Goal: Task Accomplishment & Management: Use online tool/utility

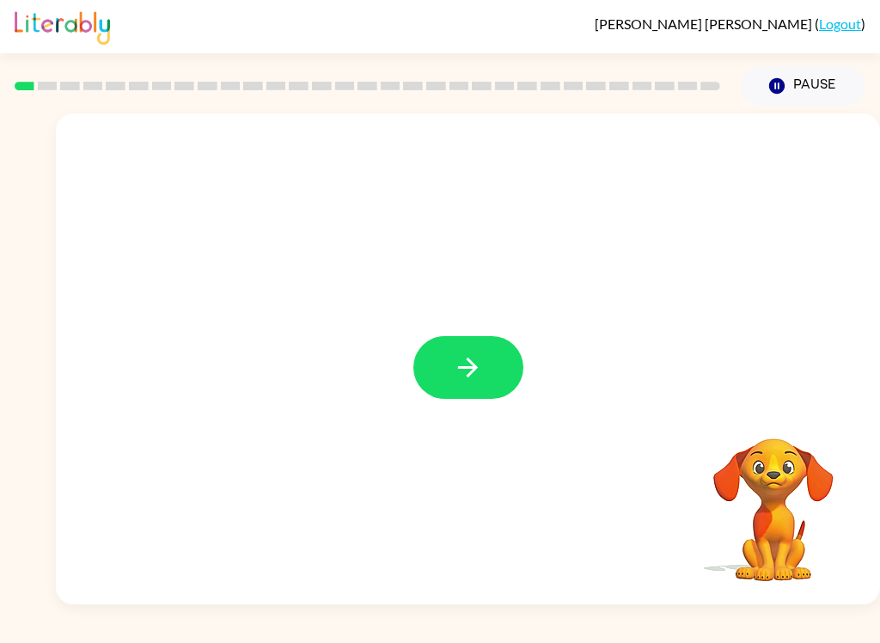
click at [479, 375] on icon "button" at bounding box center [468, 367] width 30 height 30
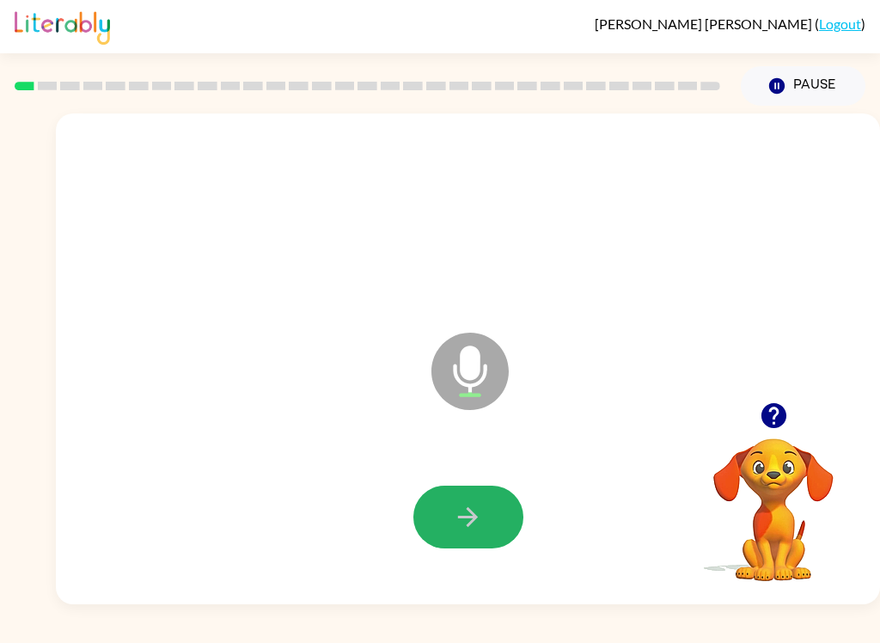
click at [423, 522] on button "button" at bounding box center [468, 516] width 110 height 63
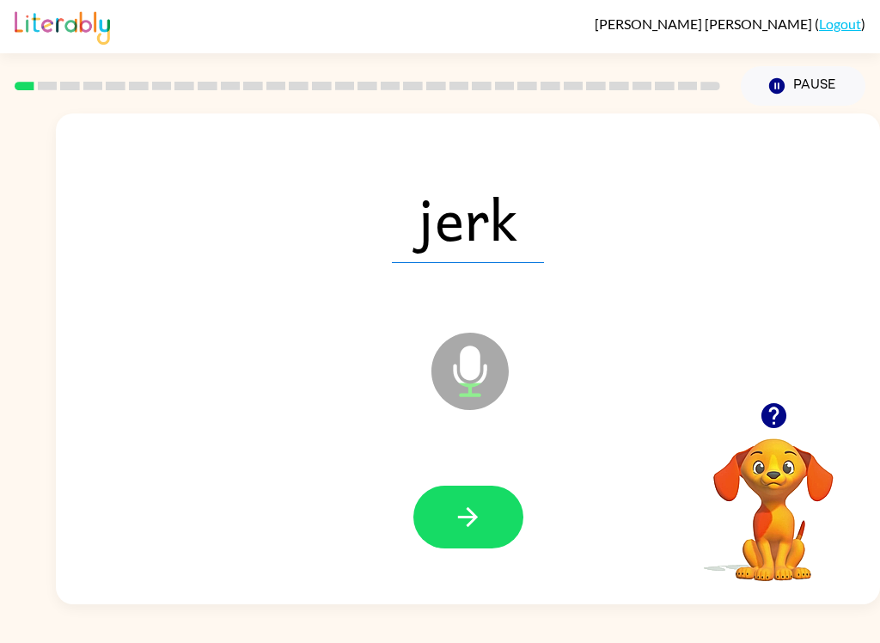
click at [467, 498] on button "button" at bounding box center [468, 516] width 110 height 63
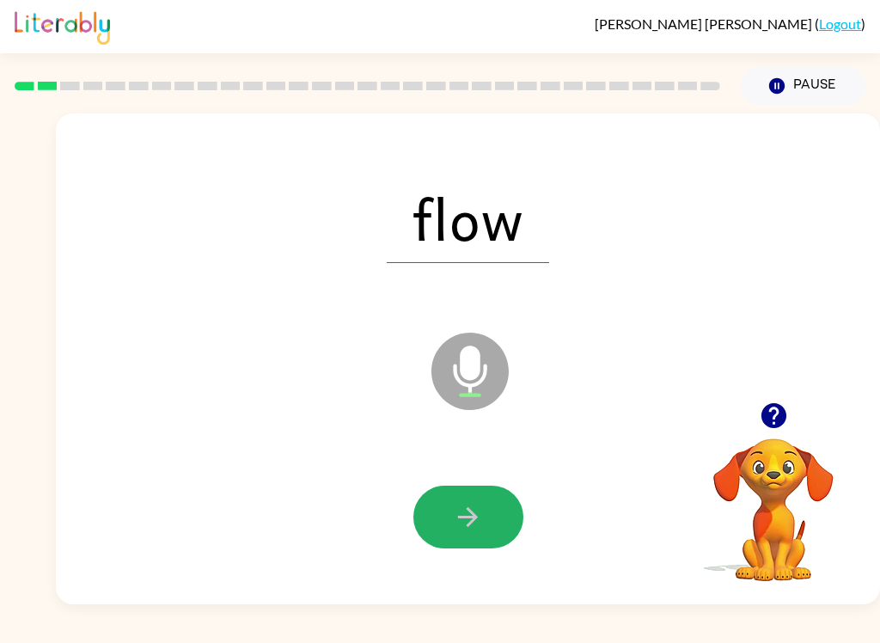
click at [473, 516] on icon "button" at bounding box center [468, 517] width 20 height 20
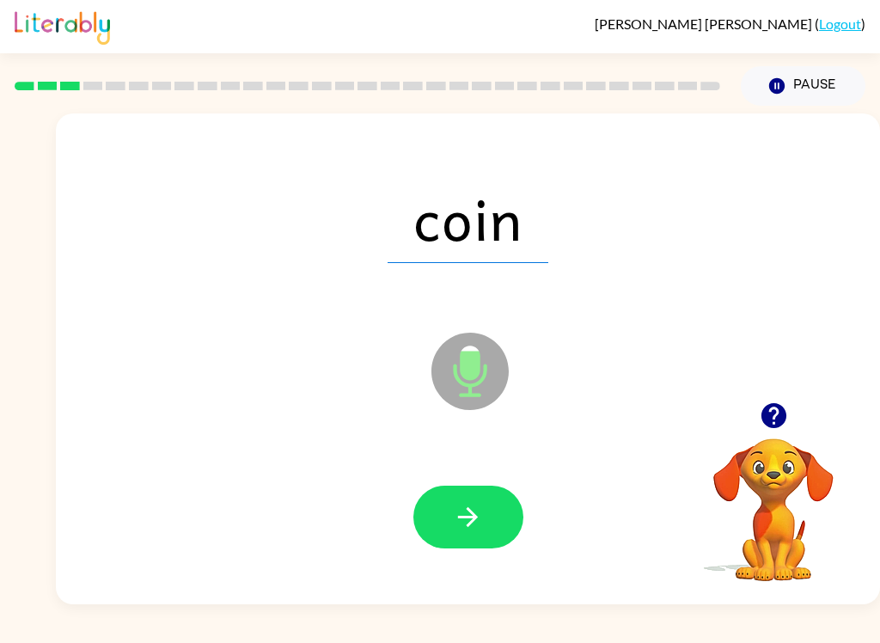
click at [485, 548] on button "button" at bounding box center [468, 516] width 110 height 63
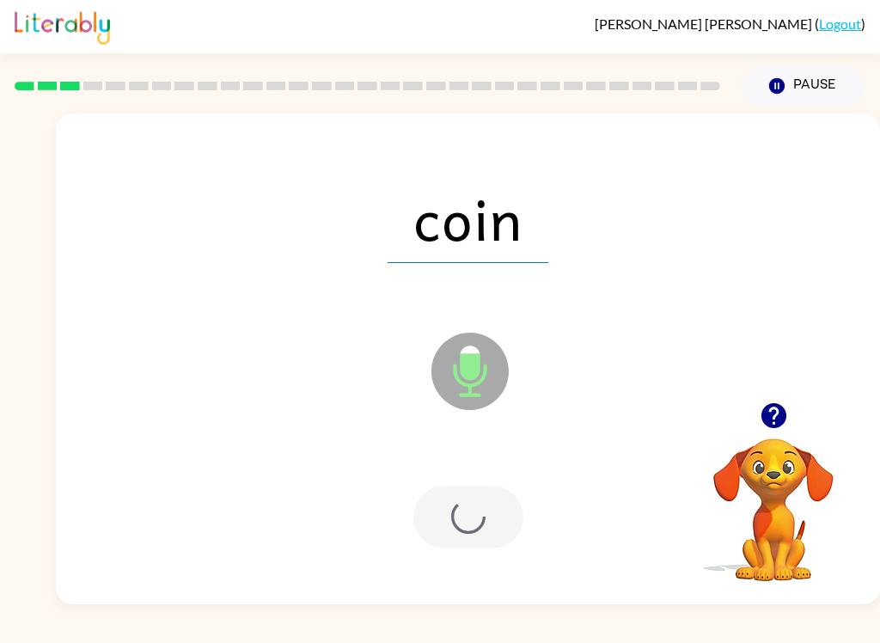
click at [488, 551] on div at bounding box center [468, 517] width 790 height 141
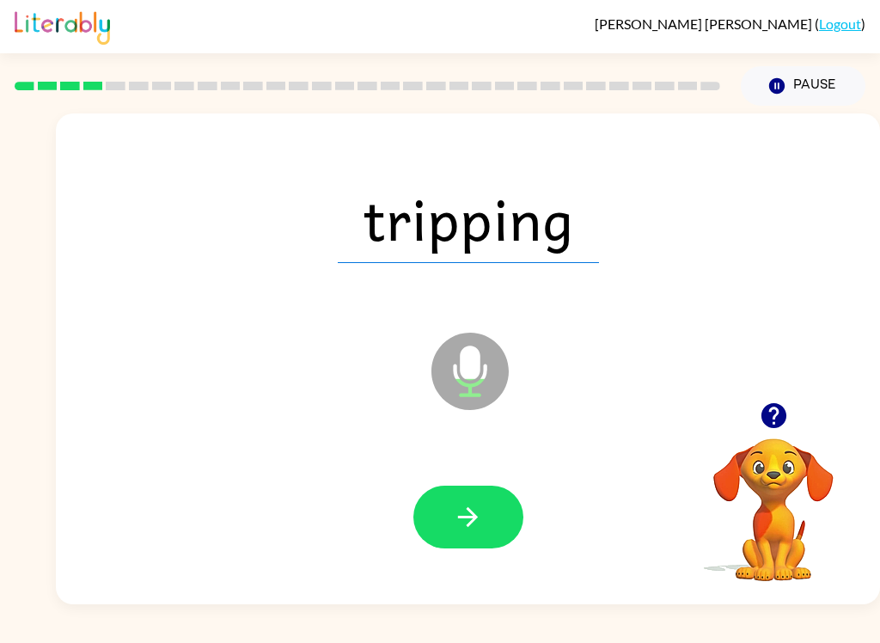
click at [478, 523] on icon "button" at bounding box center [468, 517] width 30 height 30
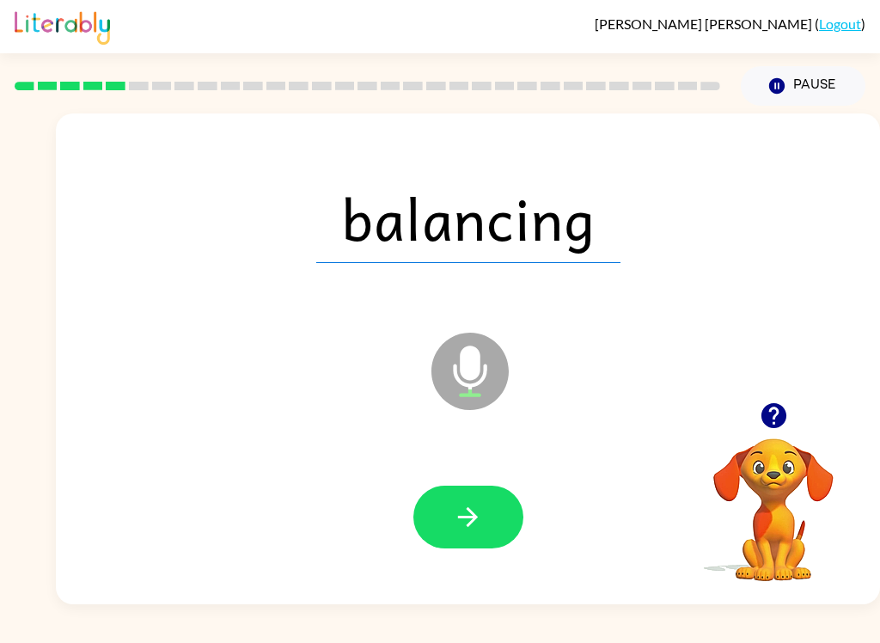
click at [500, 529] on button "button" at bounding box center [468, 516] width 110 height 63
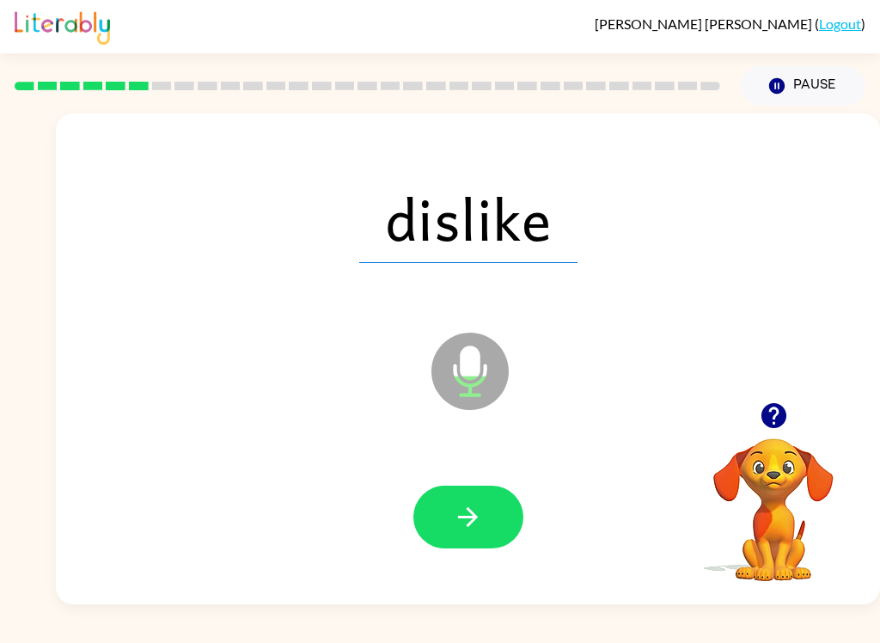
click at [472, 523] on icon "button" at bounding box center [468, 517] width 20 height 20
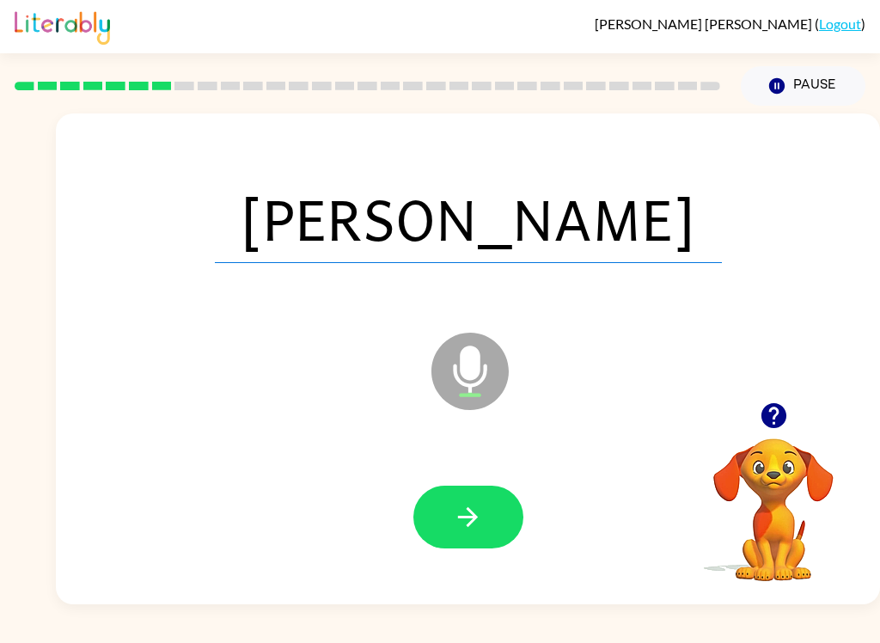
click at [466, 504] on icon "button" at bounding box center [468, 517] width 30 height 30
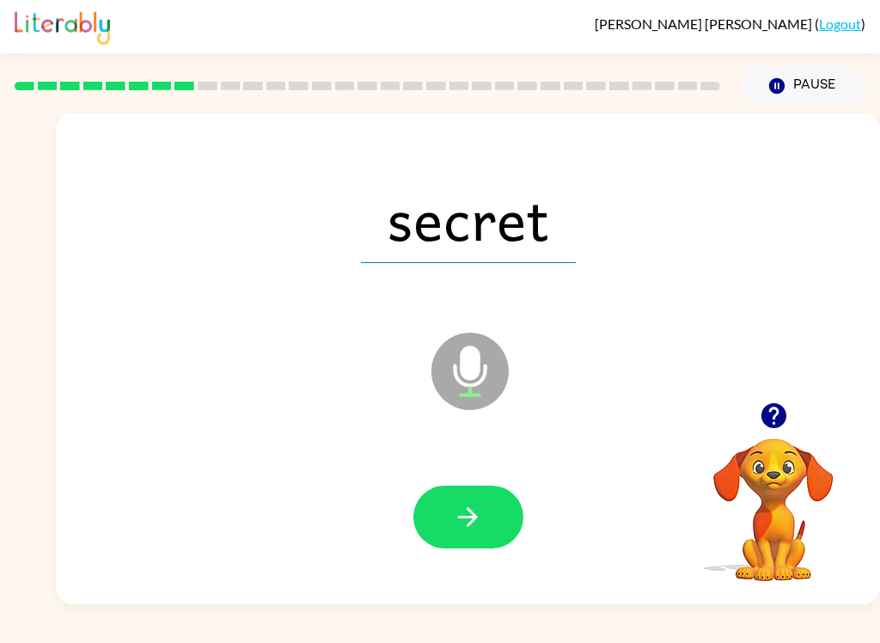
click at [489, 528] on button "button" at bounding box center [468, 516] width 110 height 63
click at [473, 525] on icon "button" at bounding box center [468, 517] width 30 height 30
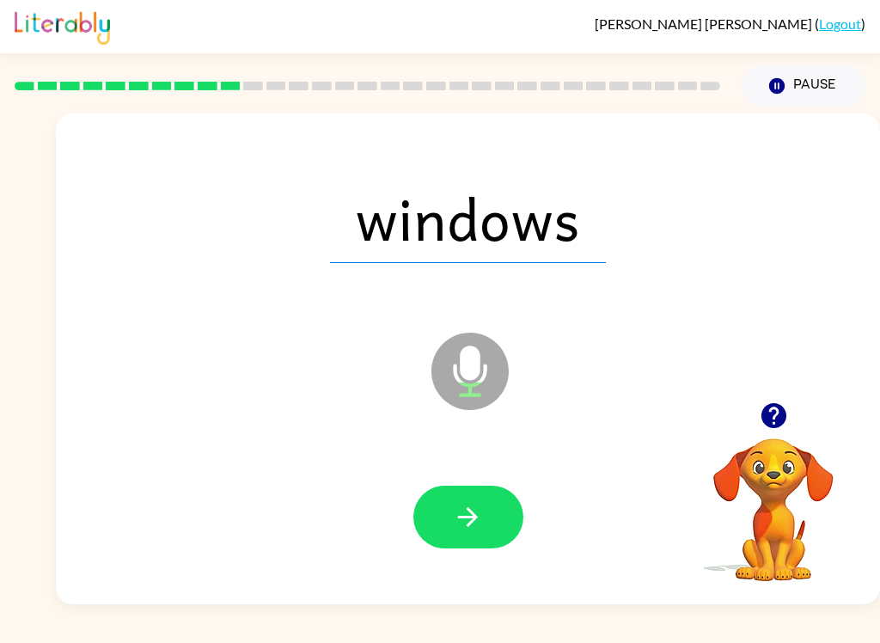
click at [491, 526] on button "button" at bounding box center [468, 516] width 110 height 63
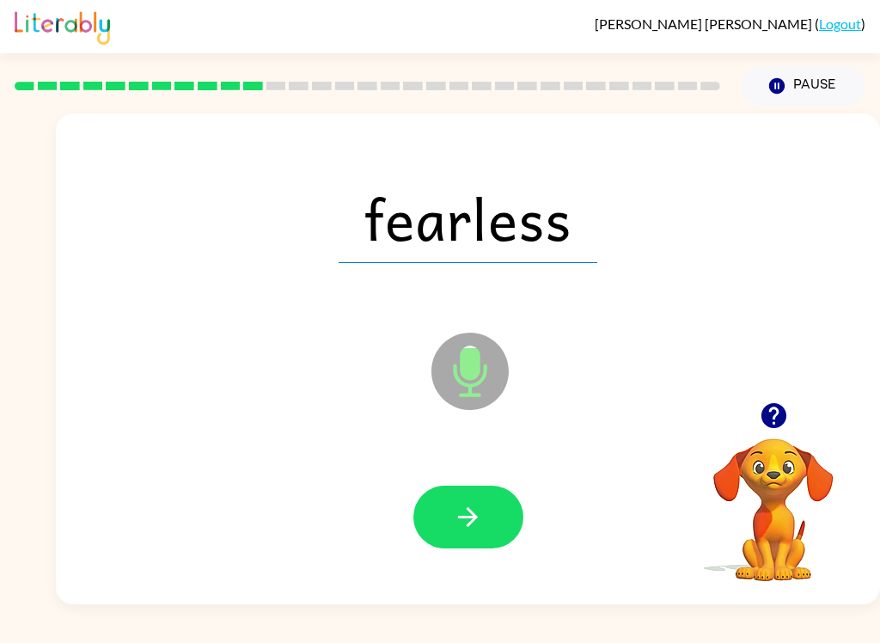
click at [491, 511] on button "button" at bounding box center [468, 516] width 110 height 63
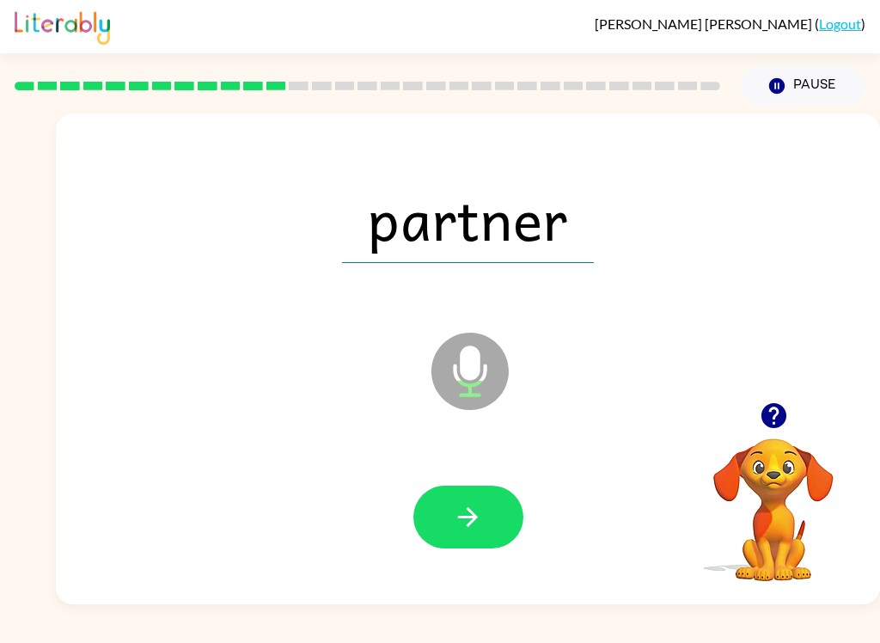
click at [486, 539] on button "button" at bounding box center [468, 516] width 110 height 63
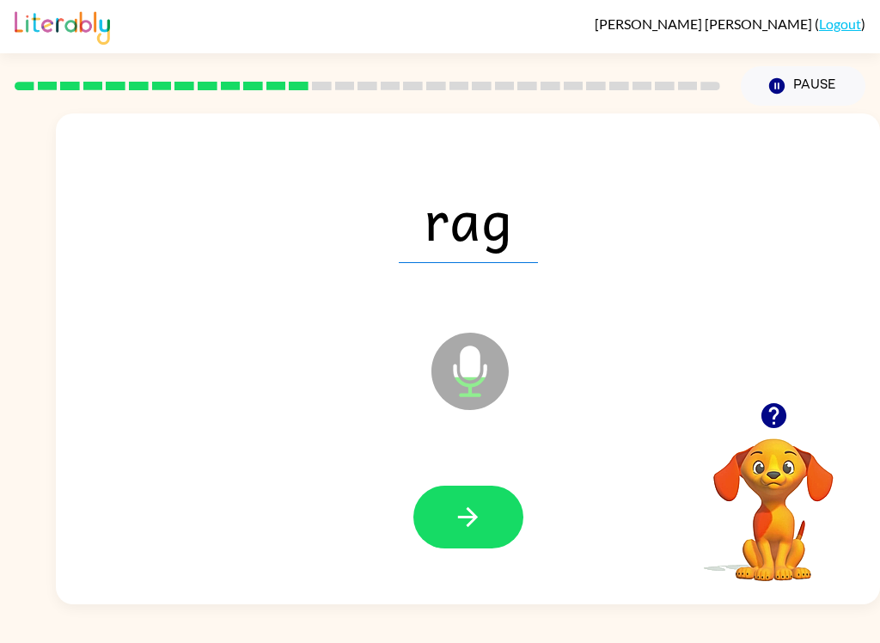
click at [496, 516] on button "button" at bounding box center [468, 516] width 110 height 63
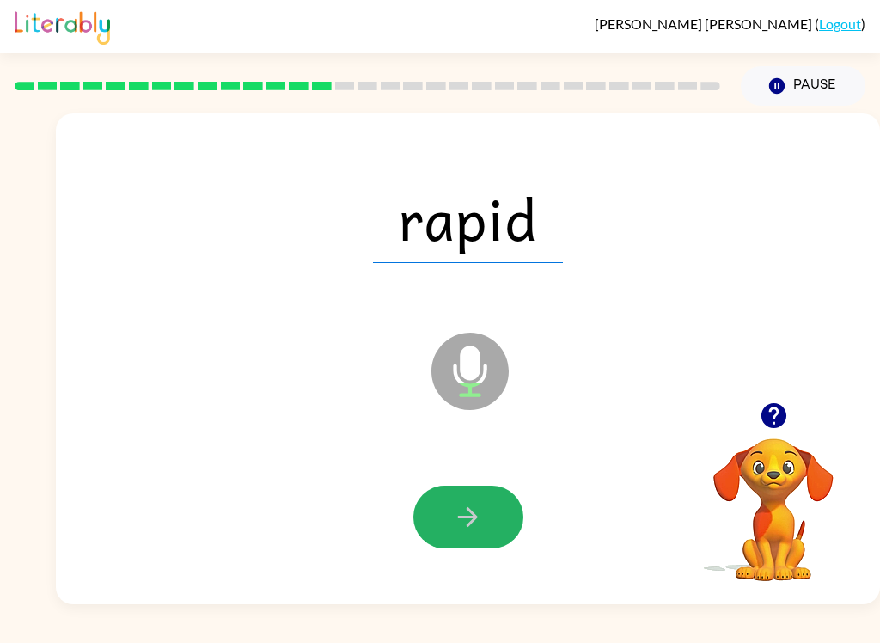
click at [476, 510] on icon "button" at bounding box center [468, 517] width 30 height 30
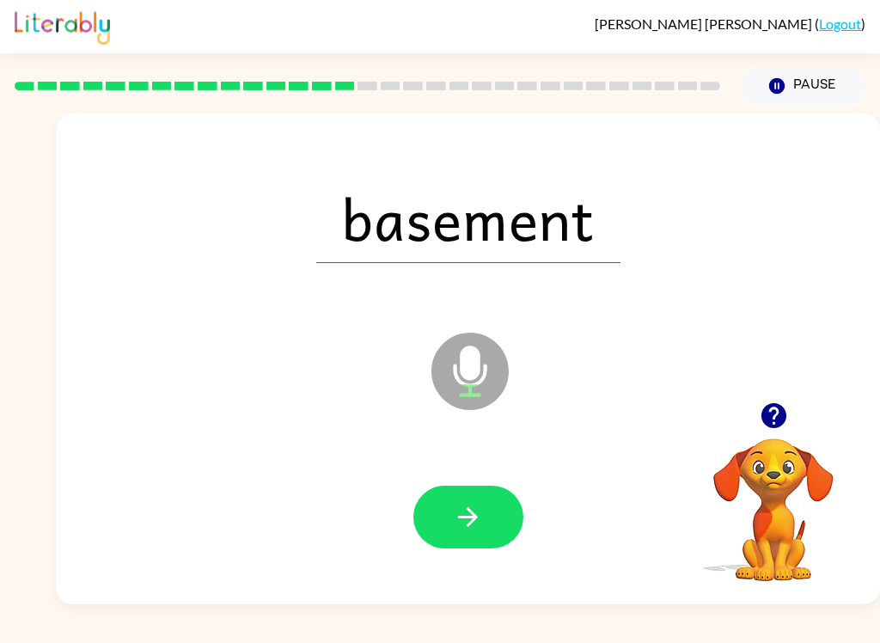
click at [463, 512] on icon "button" at bounding box center [468, 517] width 30 height 30
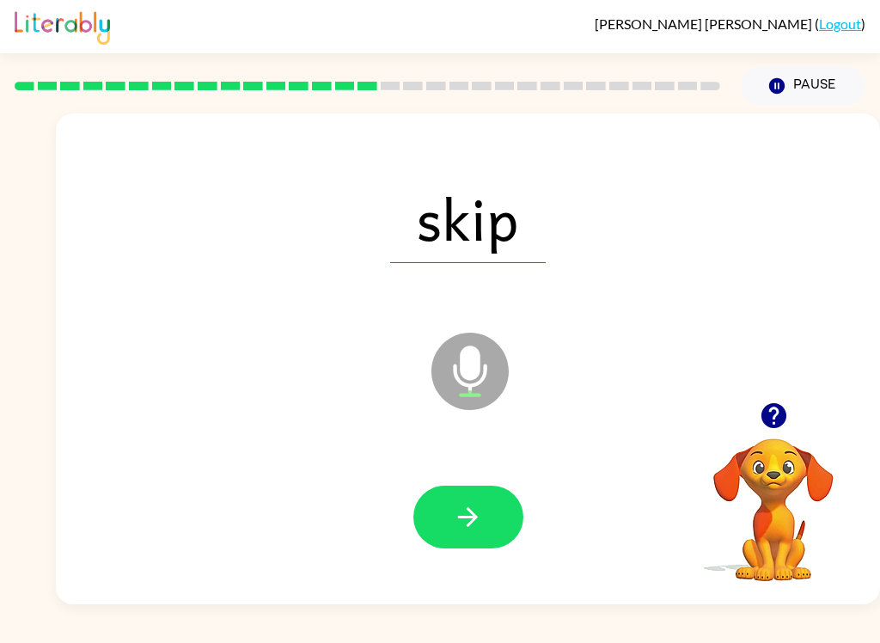
click at [476, 504] on icon "button" at bounding box center [468, 517] width 30 height 30
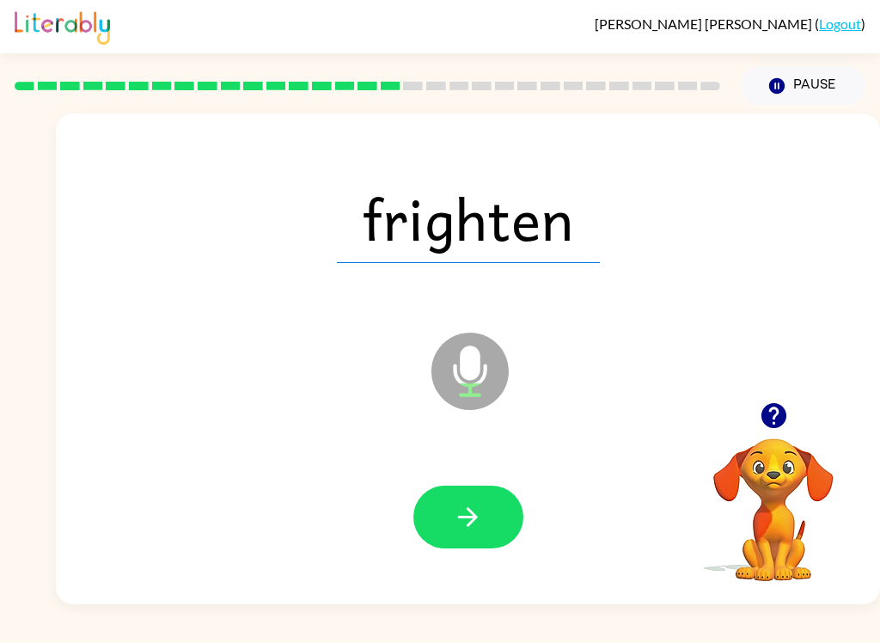
click at [471, 525] on icon "button" at bounding box center [468, 517] width 30 height 30
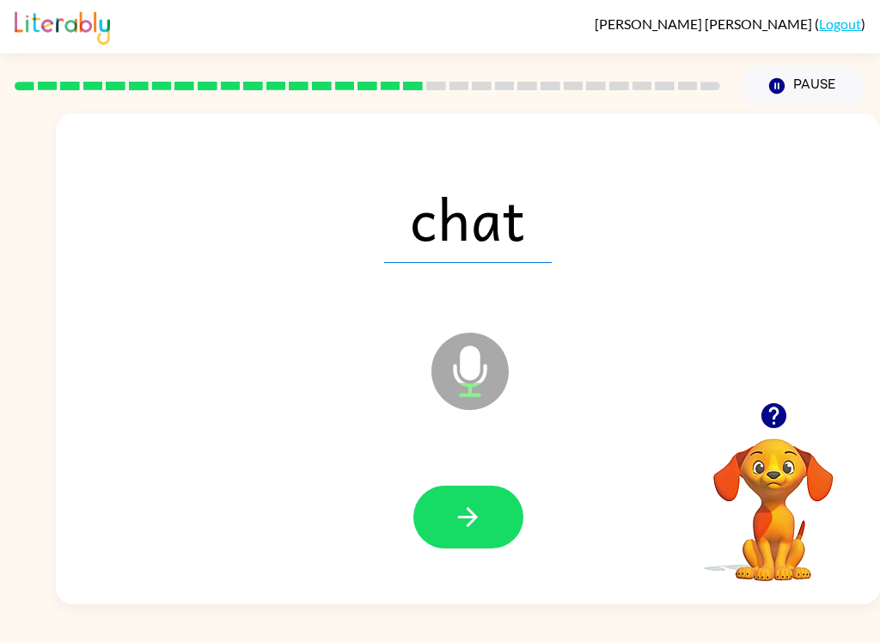
click at [485, 522] on button "button" at bounding box center [468, 516] width 110 height 63
click at [480, 507] on icon "button" at bounding box center [468, 517] width 30 height 30
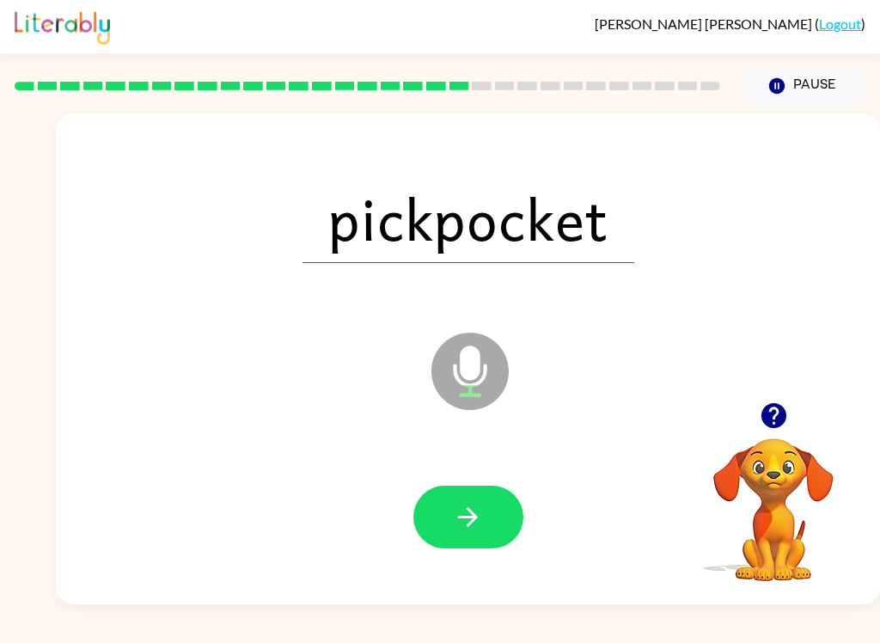
click at [491, 513] on button "button" at bounding box center [468, 516] width 110 height 63
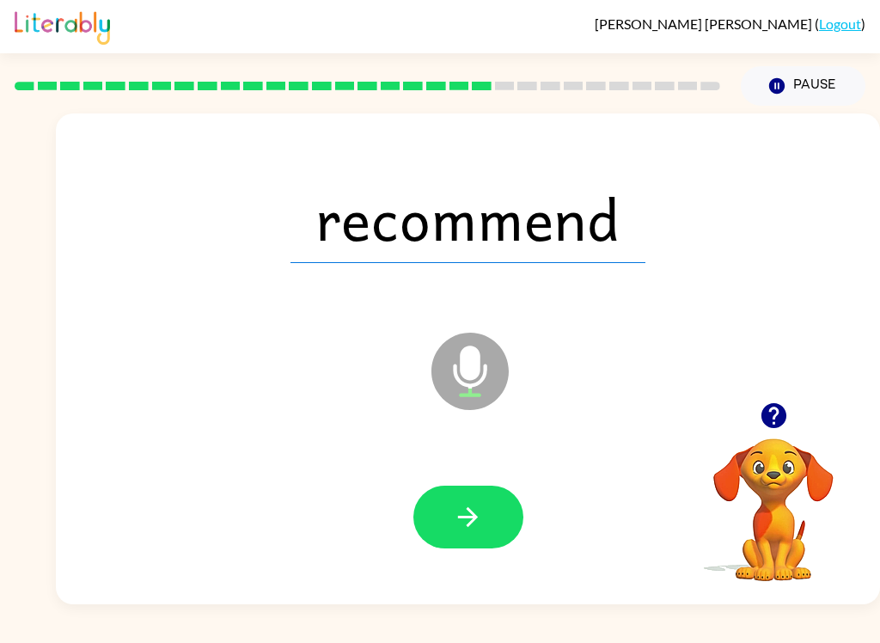
click at [480, 527] on icon "button" at bounding box center [468, 517] width 30 height 30
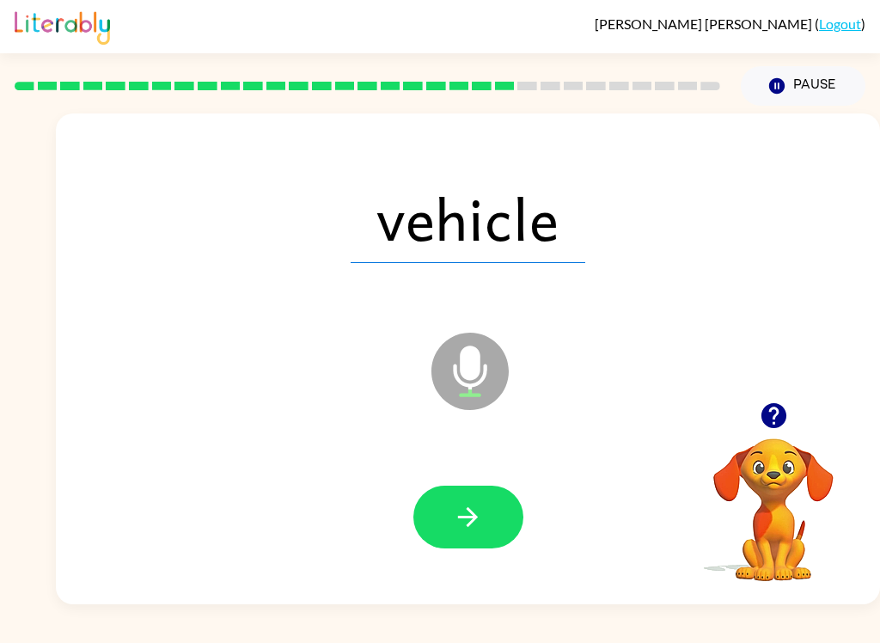
click at [501, 517] on button "button" at bounding box center [468, 516] width 110 height 63
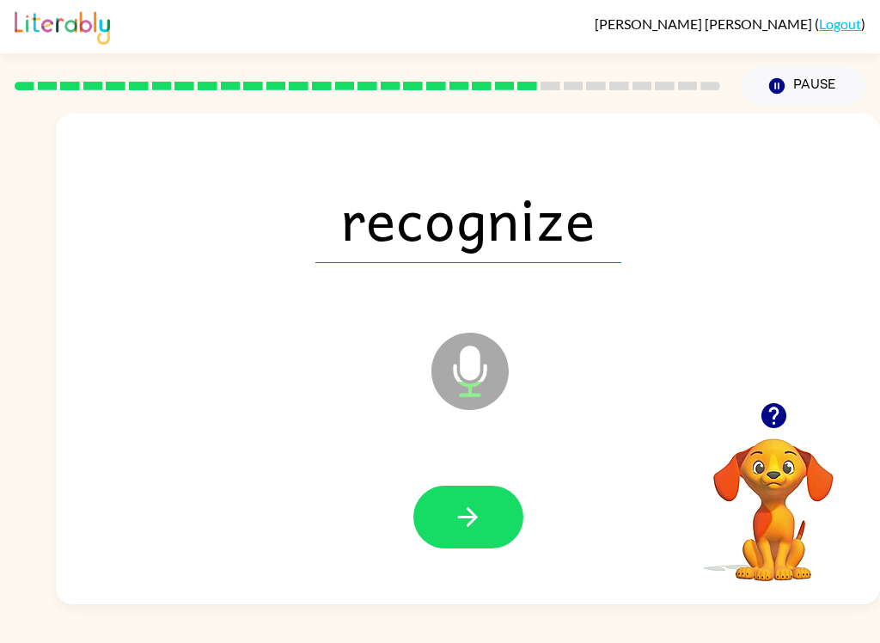
click at [461, 510] on icon "button" at bounding box center [468, 517] width 30 height 30
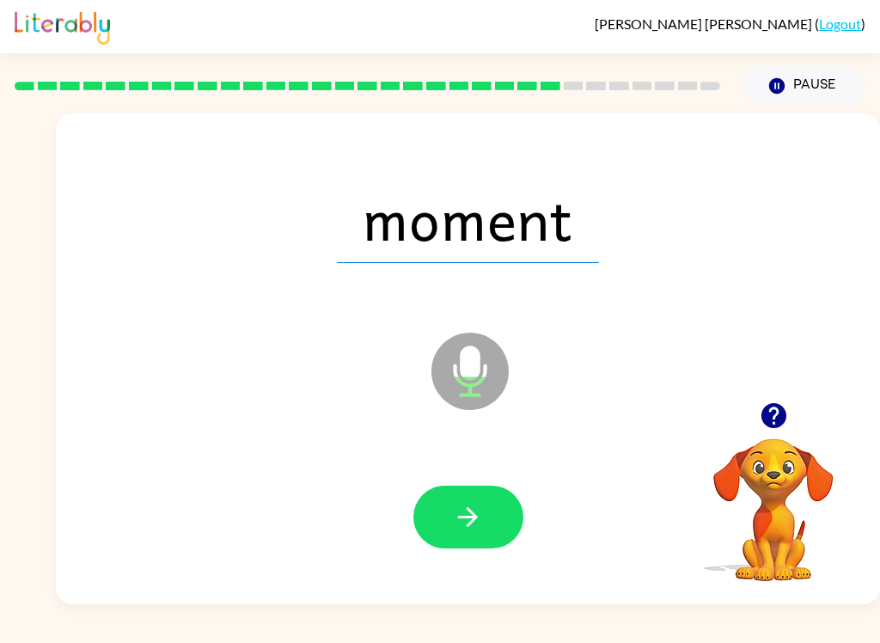
click at [745, 600] on div "moment Microphone The Microphone is here when it is your turn to talk" at bounding box center [468, 358] width 824 height 491
click at [457, 510] on icon "button" at bounding box center [468, 517] width 30 height 30
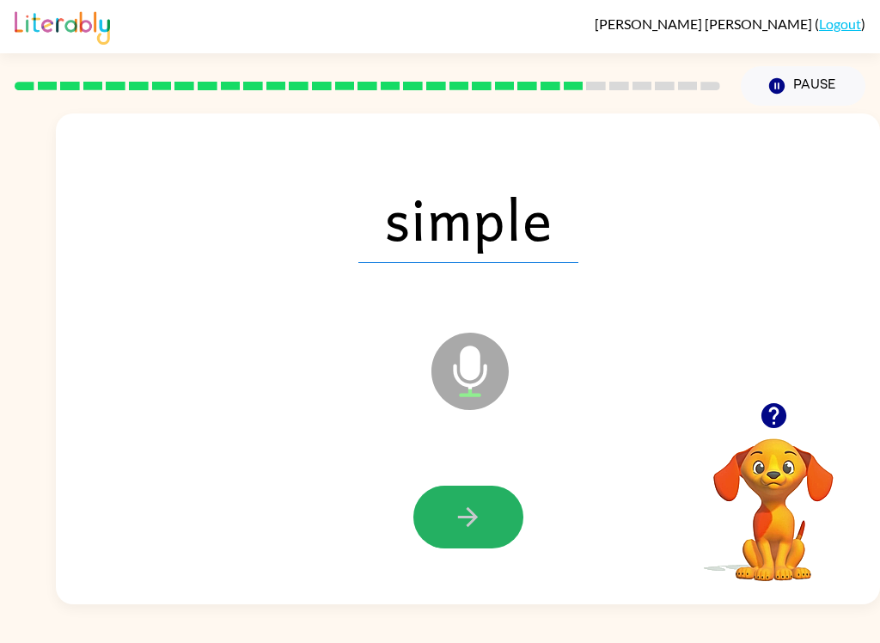
click at [461, 513] on icon "button" at bounding box center [468, 517] width 30 height 30
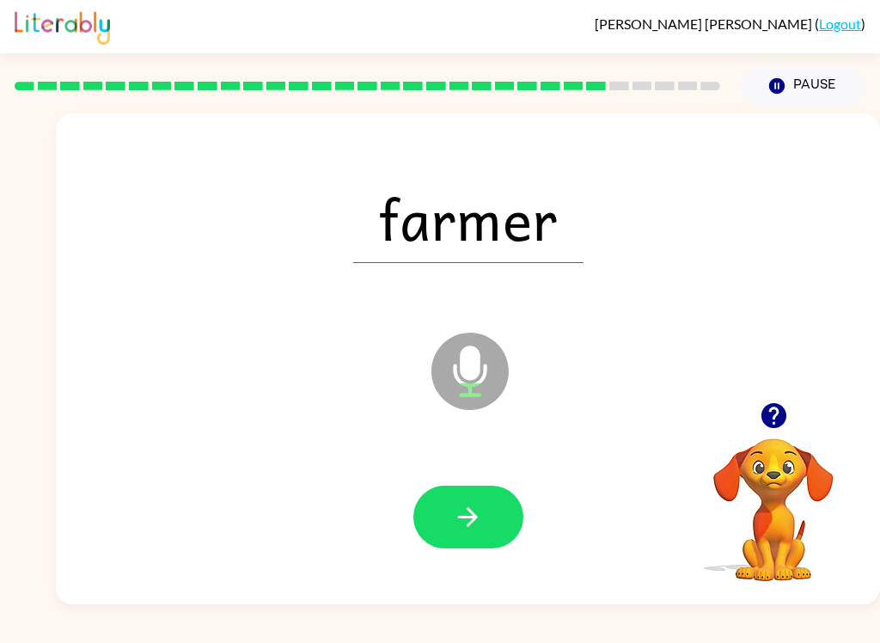
click at [459, 499] on button "button" at bounding box center [468, 516] width 110 height 63
click at [755, 632] on div "[PERSON_NAME] ( Logout ) Pause Pause athlete Microphone The Microphone is here …" at bounding box center [440, 321] width 880 height 643
click at [465, 510] on icon "button" at bounding box center [468, 517] width 30 height 30
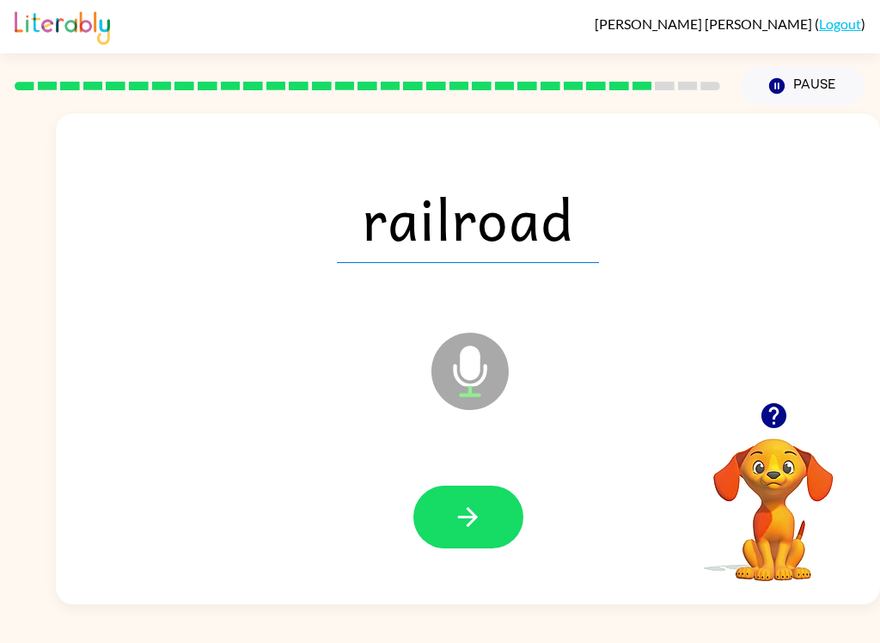
click at [491, 522] on button "button" at bounding box center [468, 516] width 110 height 63
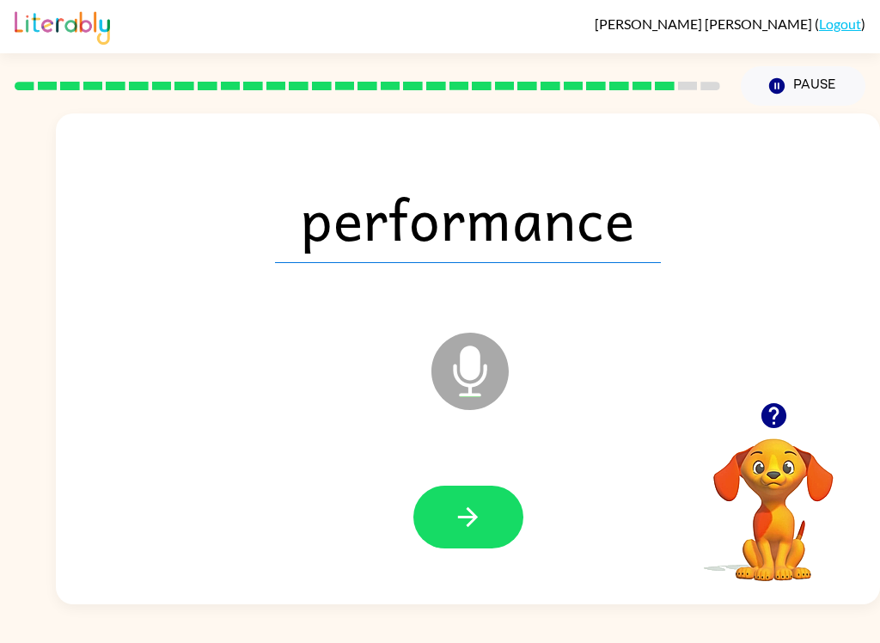
click at [486, 515] on button "button" at bounding box center [468, 516] width 110 height 63
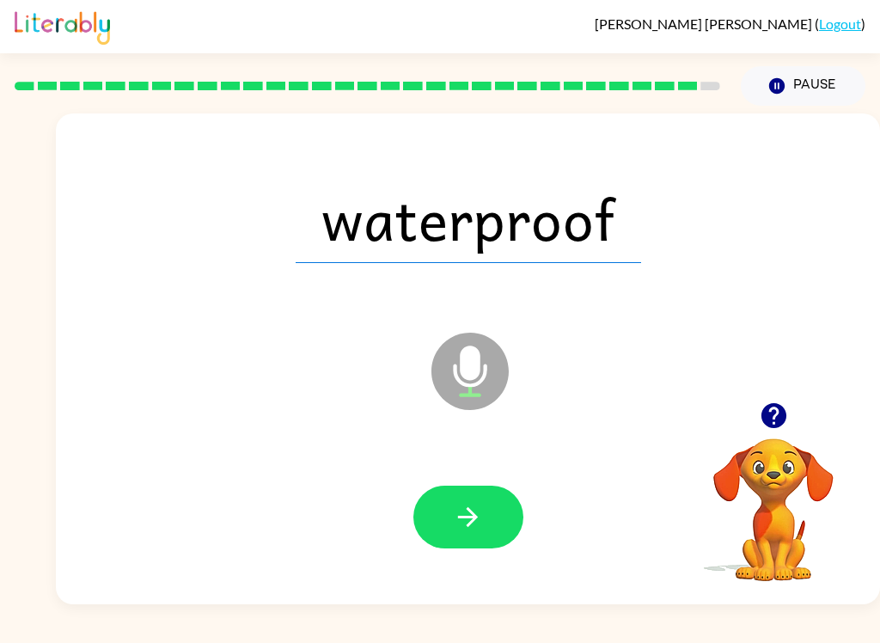
click at [495, 515] on button "button" at bounding box center [468, 516] width 110 height 63
